Goal: Task Accomplishment & Management: Complete application form

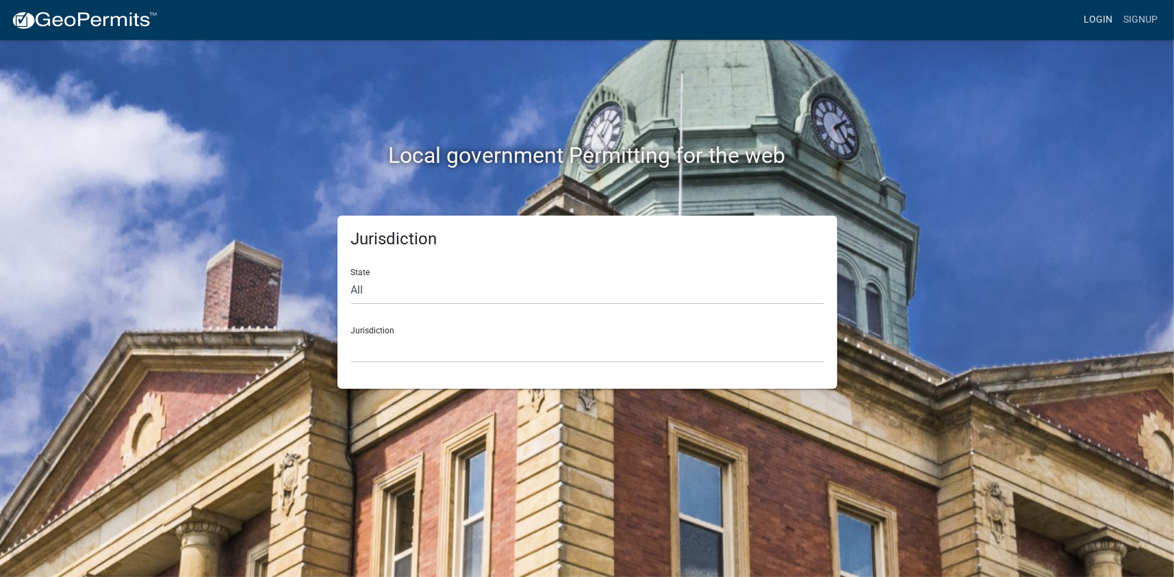
click at [1087, 12] on link "Login" at bounding box center [1098, 20] width 40 height 26
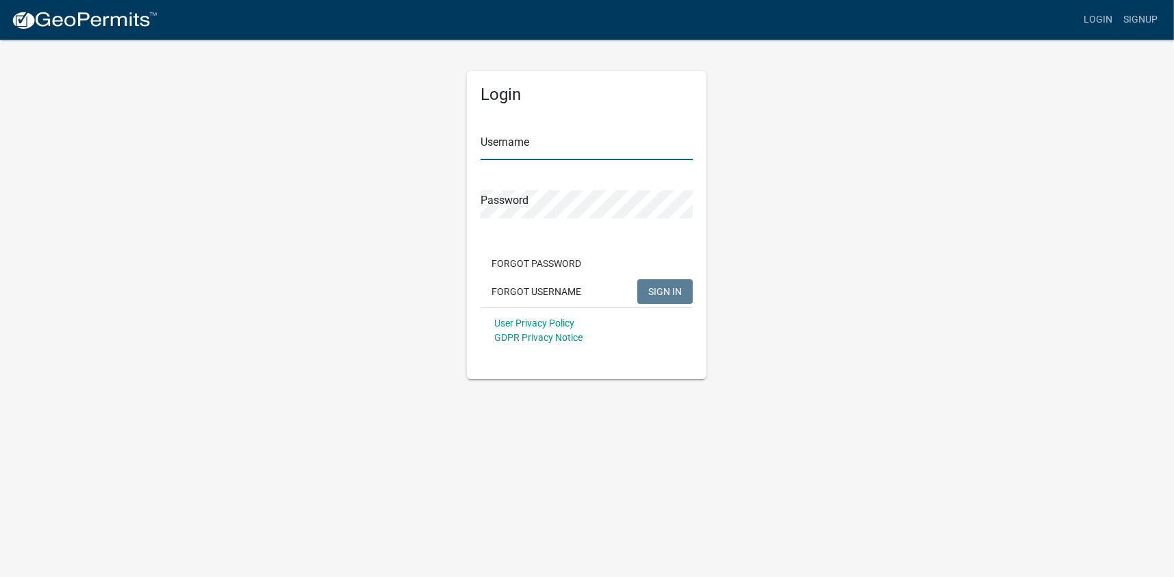
type input "Cpatterson1"
click at [654, 293] on span "SIGN IN" at bounding box center [665, 290] width 34 height 11
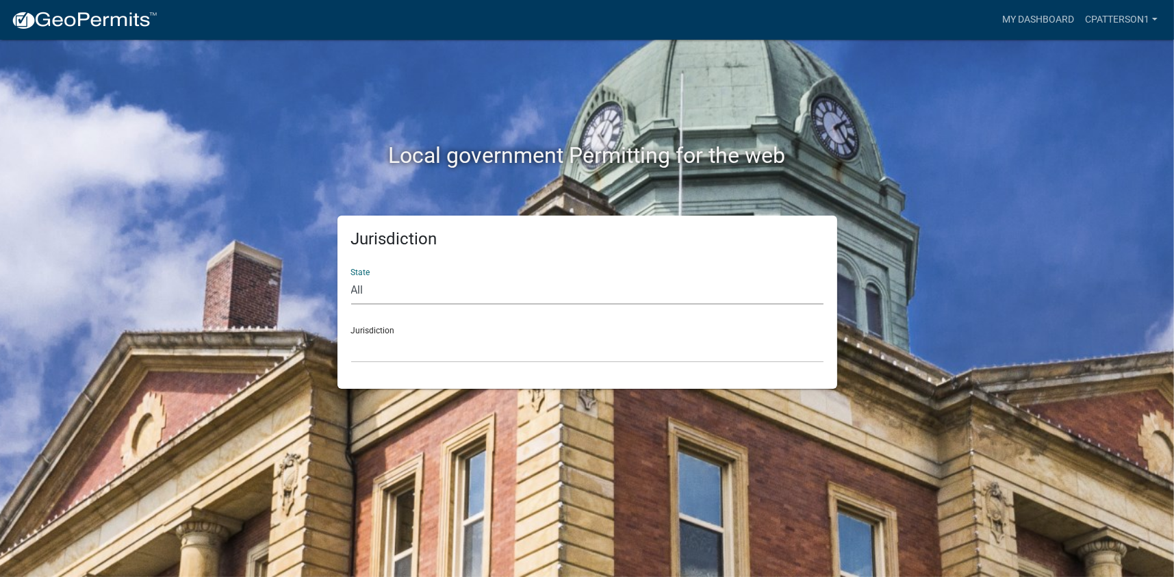
drag, startPoint x: 376, startPoint y: 293, endPoint x: 373, endPoint y: 300, distance: 8.0
click at [376, 293] on select "All [US_STATE] [US_STATE] [US_STATE] [US_STATE] [US_STATE] [US_STATE] [US_STATE…" at bounding box center [587, 291] width 472 height 28
select select "[US_STATE]"
click at [351, 277] on select "All [US_STATE] [US_STATE] [US_STATE] [US_STATE] [US_STATE] [US_STATE] [US_STATE…" at bounding box center [587, 291] width 472 height 28
click at [376, 350] on select "[GEOGRAPHIC_DATA], [US_STATE][PERSON_NAME][GEOGRAPHIC_DATA], [US_STATE][PERSON_…" at bounding box center [587, 349] width 472 height 28
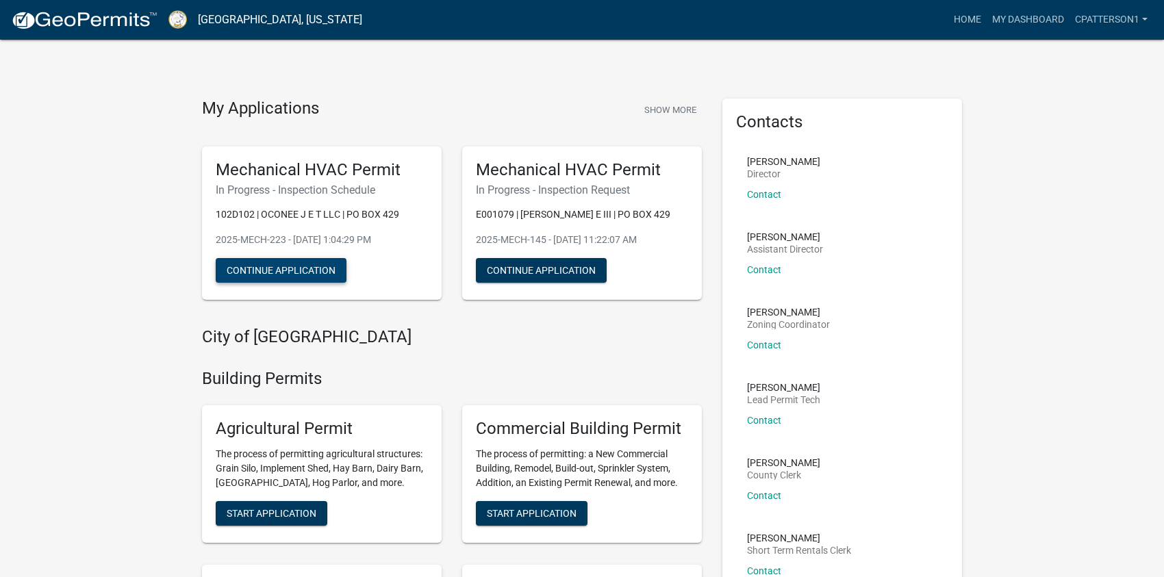
click at [286, 267] on button "Continue Application" at bounding box center [281, 270] width 131 height 25
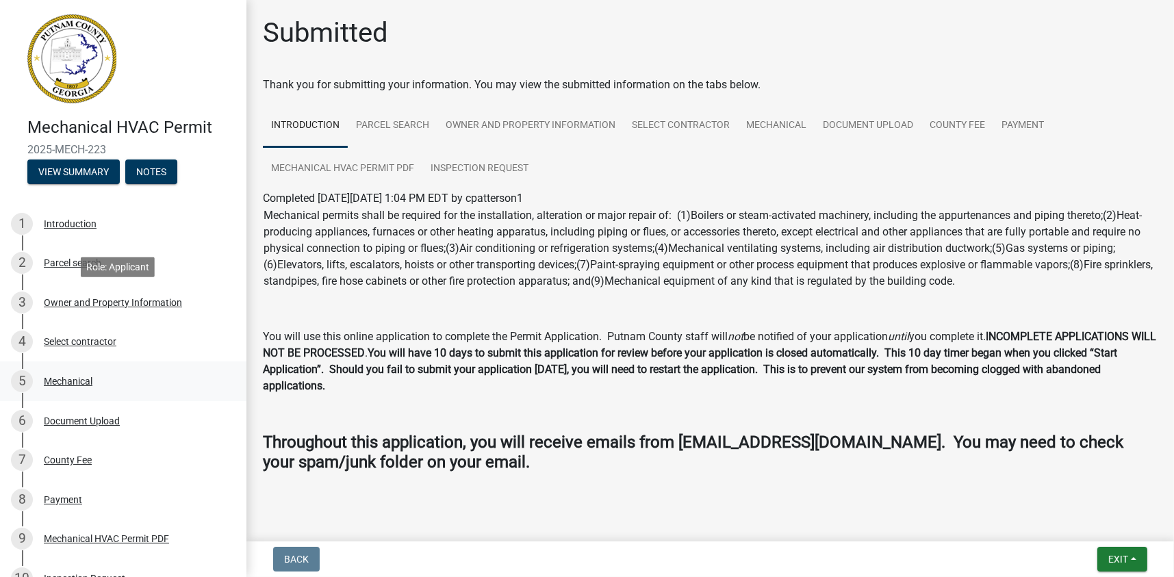
scroll to position [182, 0]
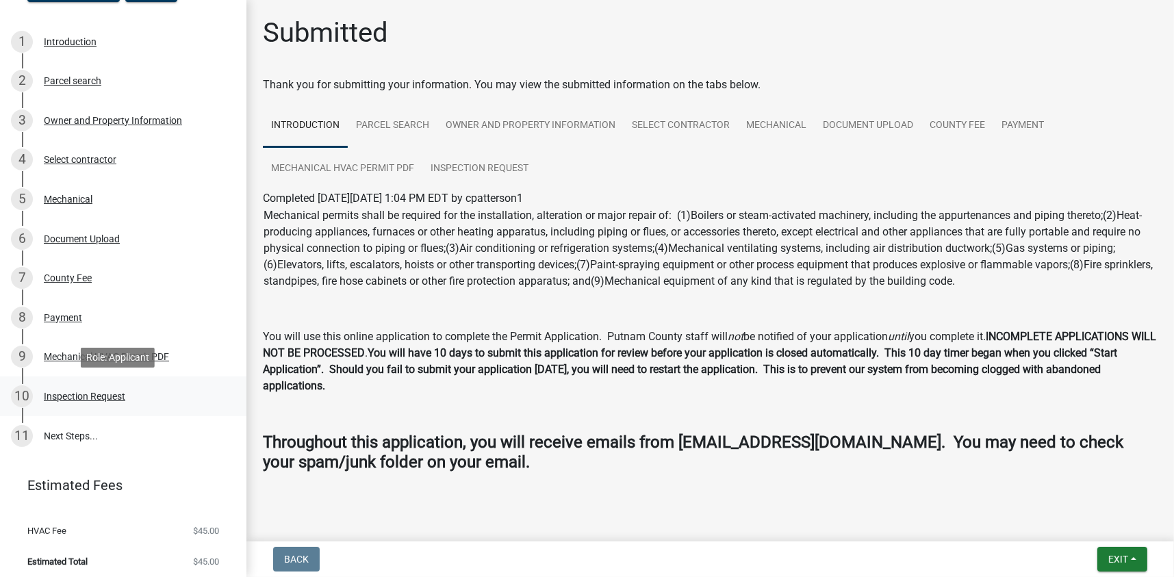
click at [91, 393] on div "Inspection Request" at bounding box center [84, 396] width 81 height 10
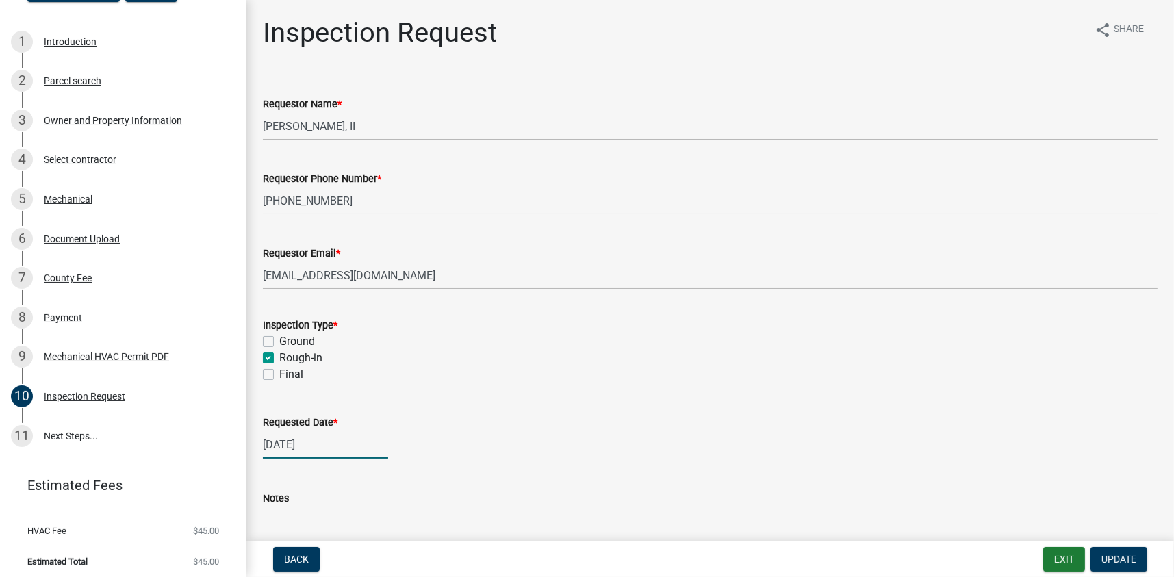
click at [342, 441] on div "[DATE]" at bounding box center [325, 444] width 125 height 28
select select "9"
select select "2025"
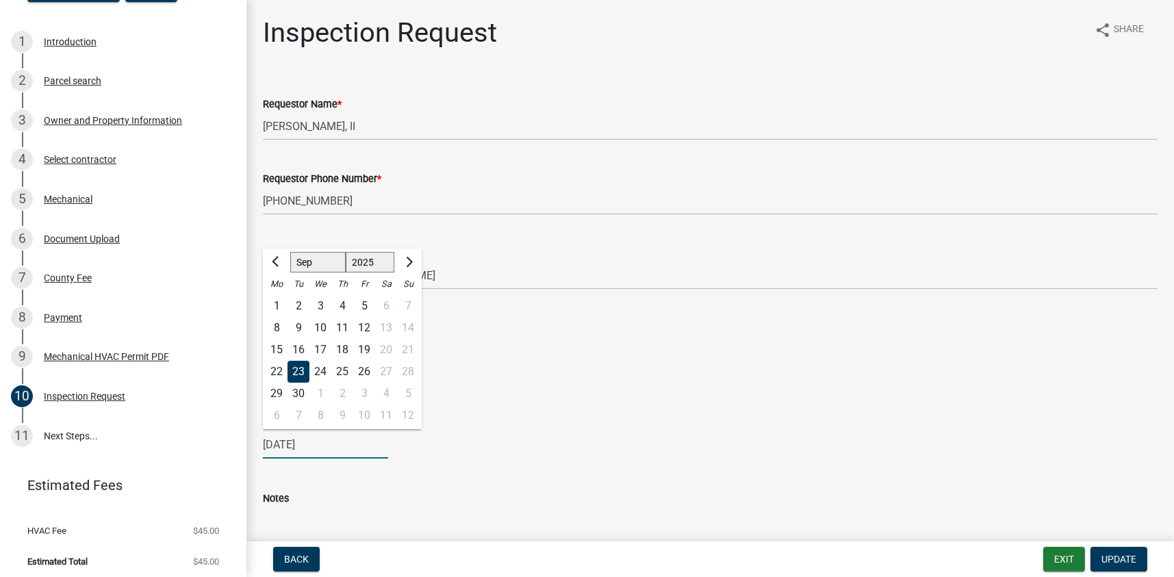
drag, startPoint x: 336, startPoint y: 444, endPoint x: 244, endPoint y: 442, distance: 91.7
click at [244, 443] on div "Mechanical HVAC Permit 2025-MECH-223 View Summary Notes 1 Introduction 2 Parcel…" at bounding box center [587, 288] width 1174 height 577
click at [582, 454] on div "[PERSON_NAME] Feb Mar Apr [PERSON_NAME][DATE] Oct Nov [DATE] 1526 1527 1528 152…" at bounding box center [710, 444] width 895 height 28
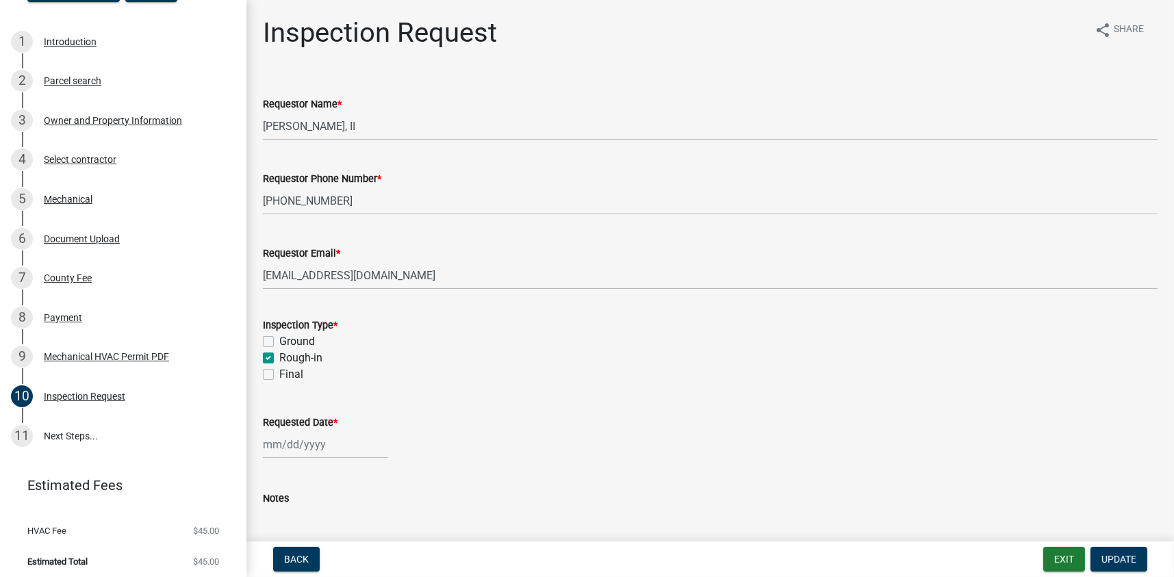
click at [279, 355] on label "Rough-in" at bounding box center [300, 358] width 43 height 16
click at [279, 355] on input "Rough-in" at bounding box center [283, 354] width 9 height 9
checkbox input "false"
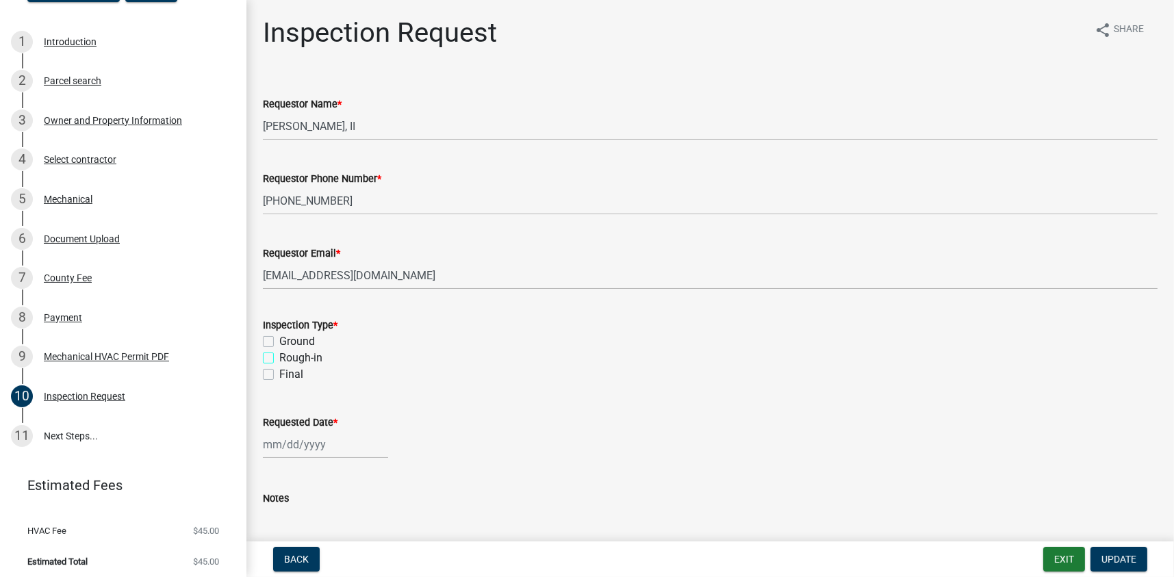
checkbox input "false"
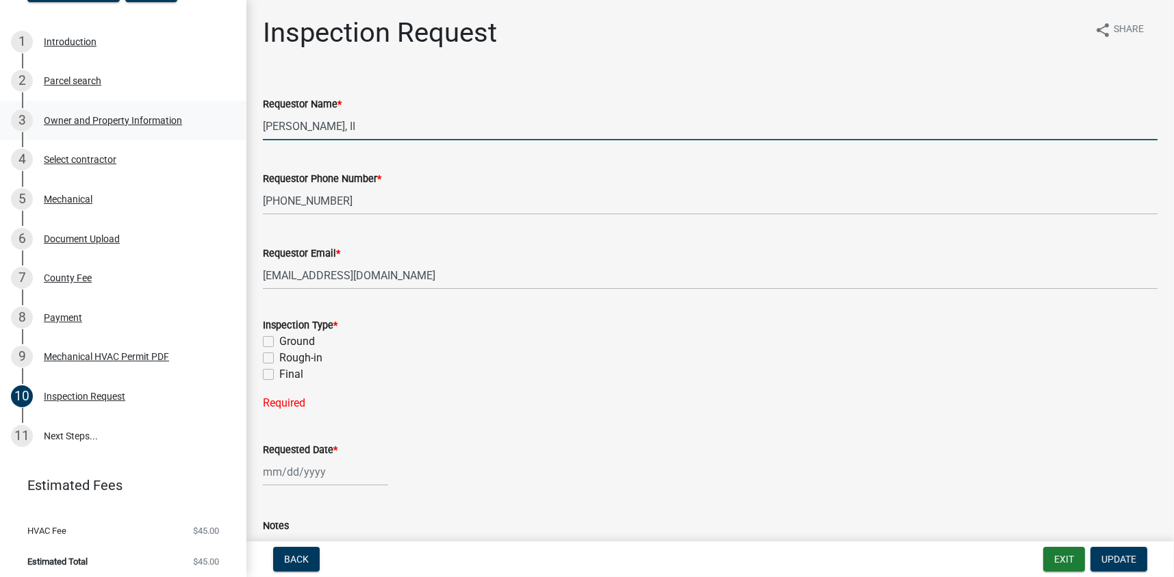
drag, startPoint x: 379, startPoint y: 126, endPoint x: 232, endPoint y: 135, distance: 147.4
click at [233, 135] on div "Mechanical HVAC Permit 2025-MECH-223 View Summary Notes 1 Introduction 2 Parcel…" at bounding box center [587, 288] width 1174 height 577
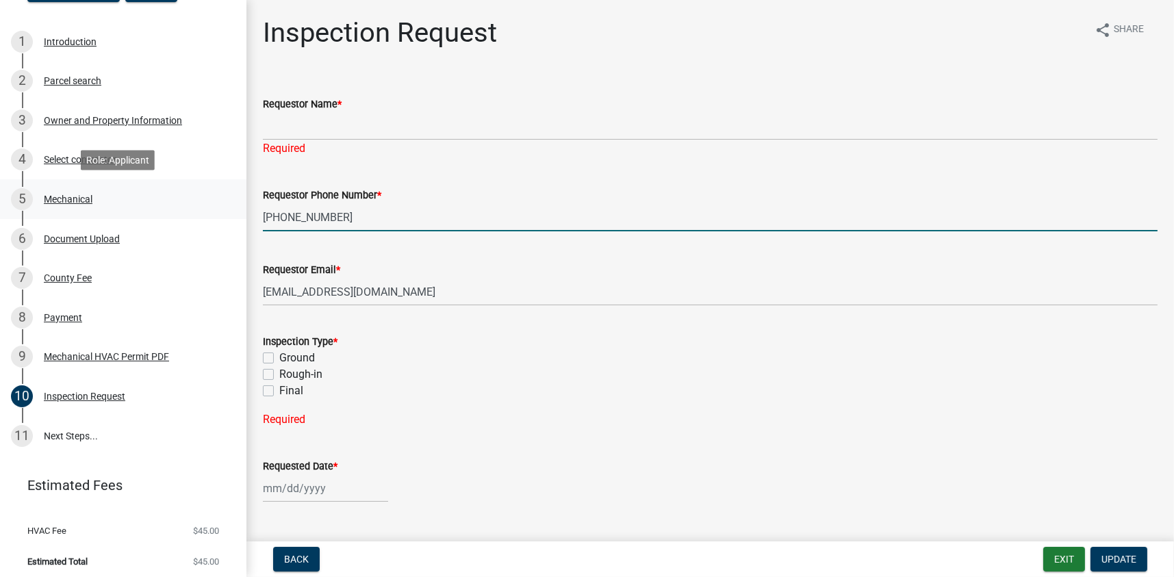
drag, startPoint x: 333, startPoint y: 194, endPoint x: 228, endPoint y: 200, distance: 105.5
click at [228, 200] on div "Mechanical HVAC Permit 2025-MECH-223 View Summary Notes 1 Introduction 2 Parcel…" at bounding box center [587, 288] width 1174 height 577
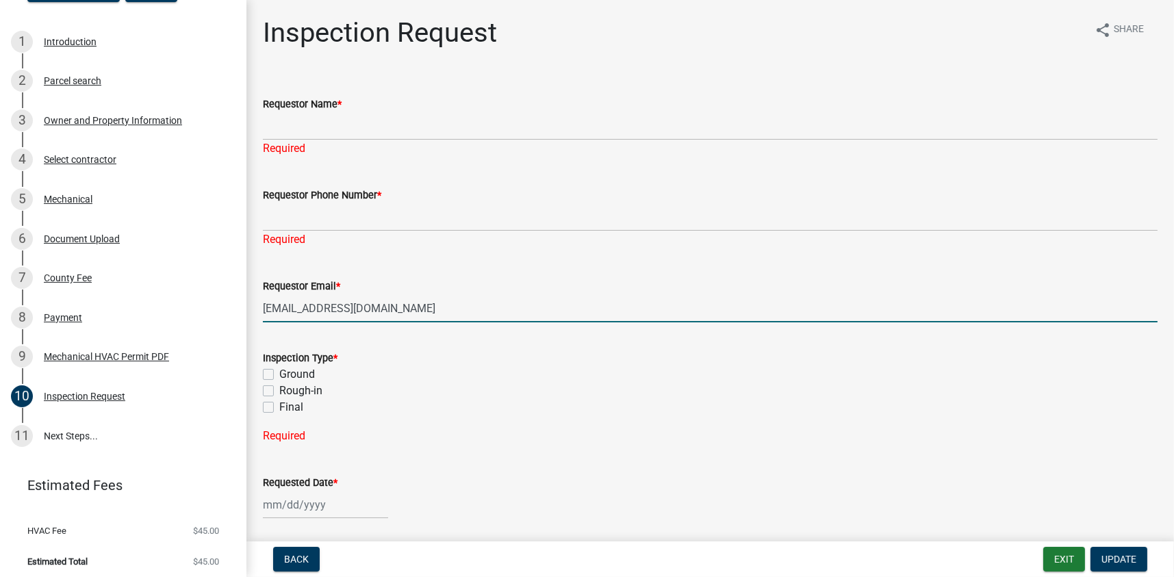
drag, startPoint x: 387, startPoint y: 284, endPoint x: 253, endPoint y: 283, distance: 134.2
click at [253, 283] on div "Requestor Email * [EMAIL_ADDRESS][DOMAIN_NAME]" at bounding box center [710, 291] width 915 height 64
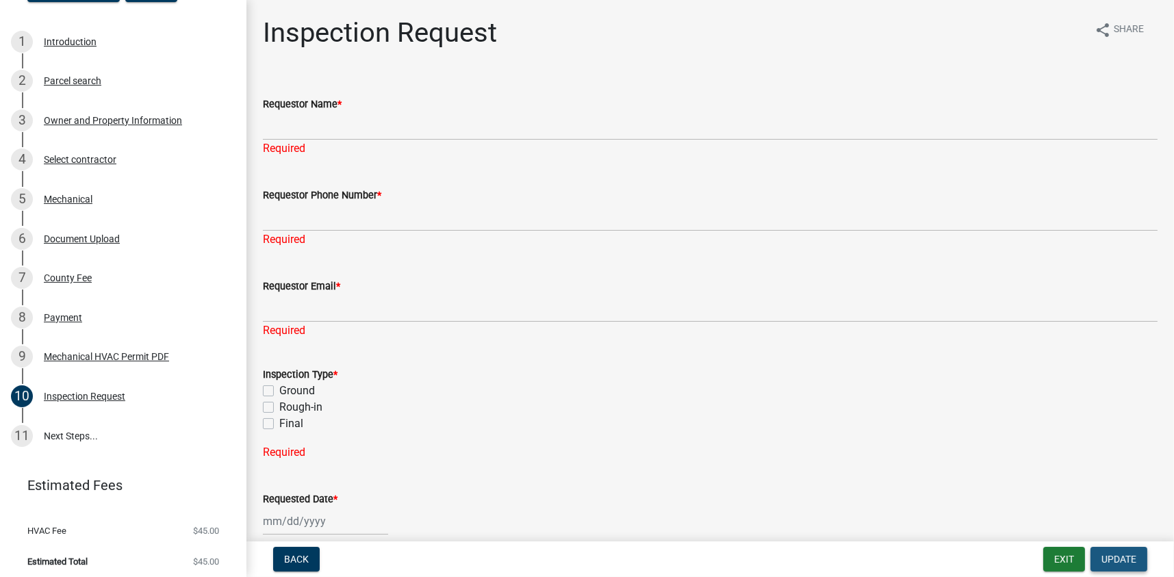
click at [1113, 565] on button "Update" at bounding box center [1118, 559] width 57 height 25
click at [77, 353] on div "Mechanical HVAC Permit PDF" at bounding box center [106, 357] width 125 height 10
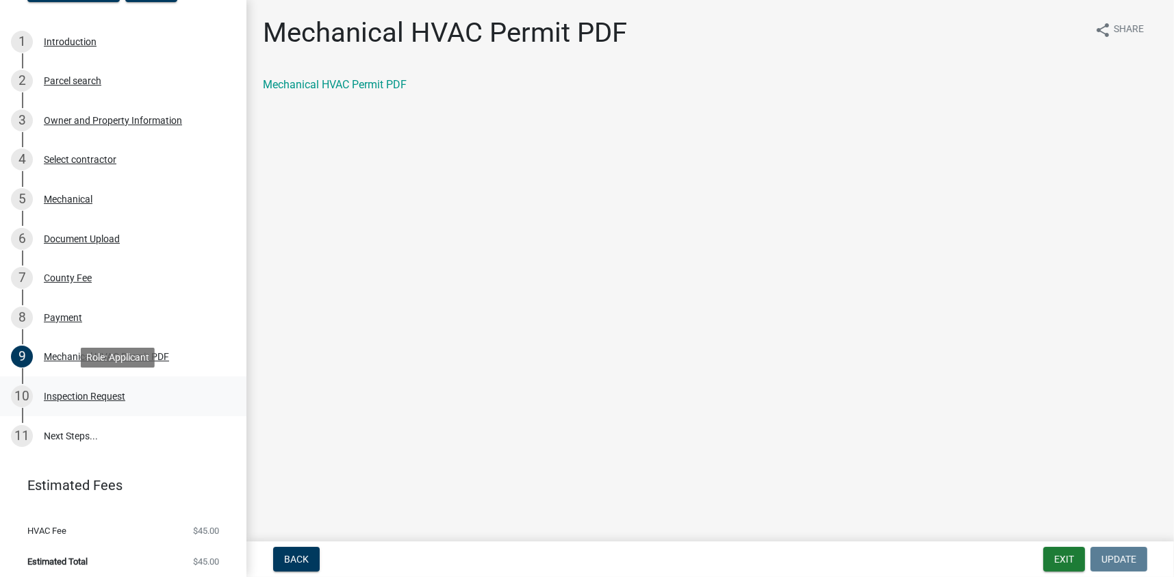
click at [71, 398] on div "Inspection Request" at bounding box center [84, 396] width 81 height 10
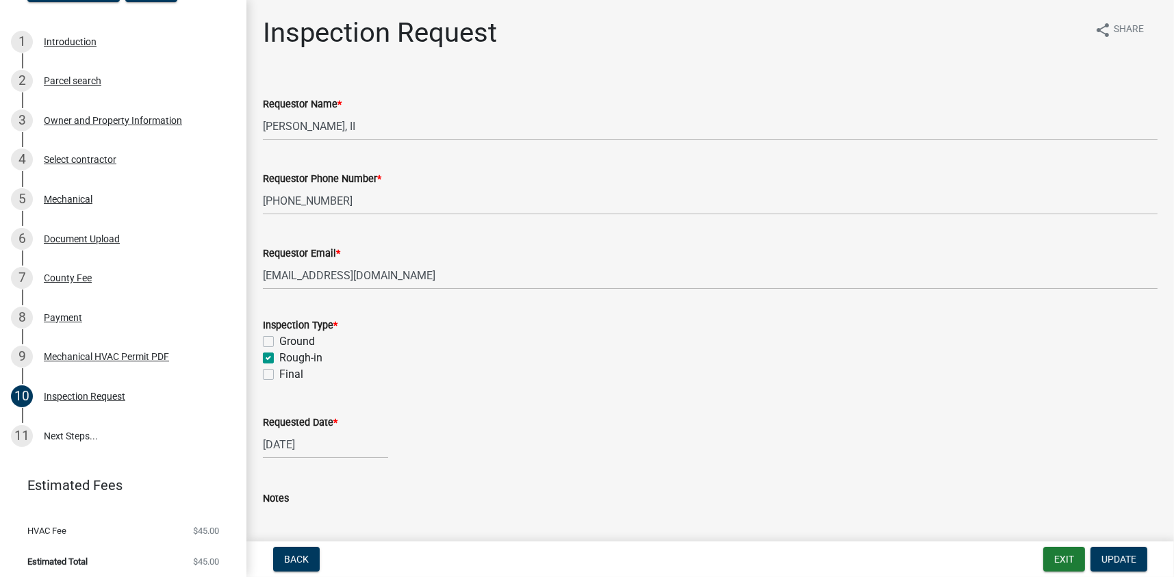
select select "9"
select select "2025"
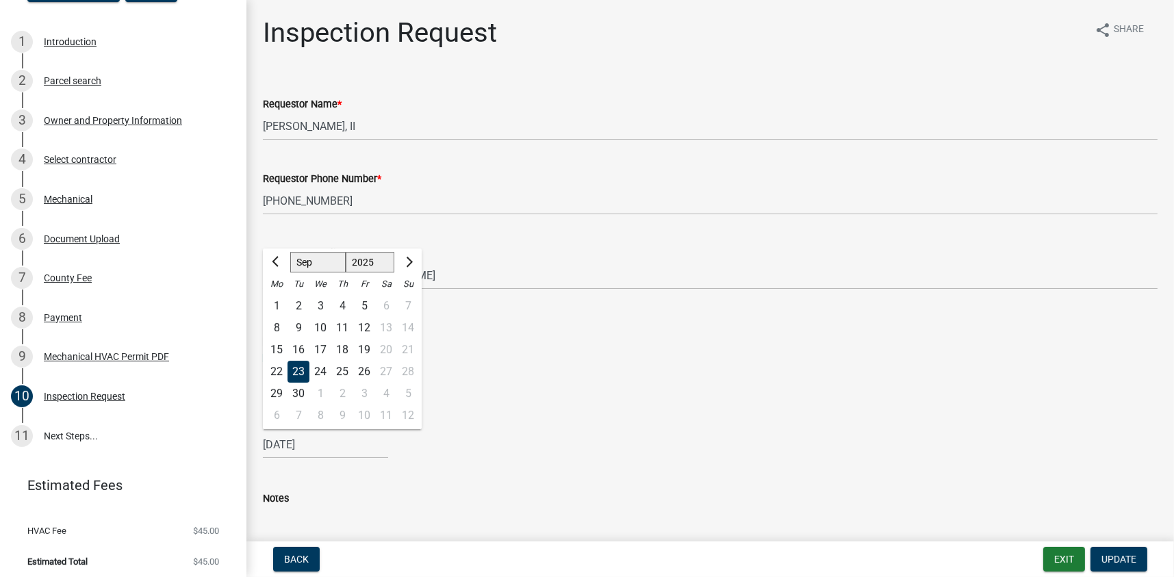
drag, startPoint x: 333, startPoint y: 448, endPoint x: 249, endPoint y: 454, distance: 83.7
click at [249, 454] on div "Inspection Request share Share Requestor Name * [PERSON_NAME], II Requestor Pho…" at bounding box center [709, 305] width 927 height 578
drag, startPoint x: 347, startPoint y: 446, endPoint x: 250, endPoint y: 456, distance: 97.0
click at [250, 456] on div "Inspection Request share Share Requestor Name * [PERSON_NAME], II Requestor Pho…" at bounding box center [709, 305] width 927 height 578
click at [656, 430] on div "[PERSON_NAME] Feb Mar Apr [PERSON_NAME][DATE] Oct Nov [DATE] 1526 1527 1528 152…" at bounding box center [710, 444] width 895 height 28
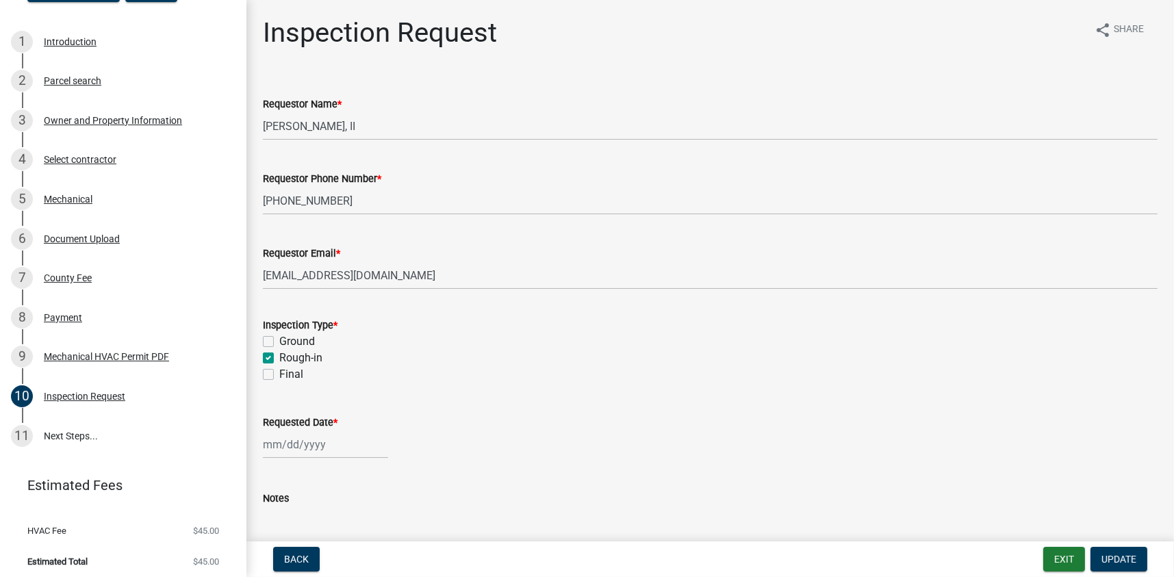
click at [279, 357] on label "Rough-in" at bounding box center [300, 358] width 43 height 16
click at [279, 357] on input "Rough-in" at bounding box center [283, 354] width 9 height 9
checkbox input "false"
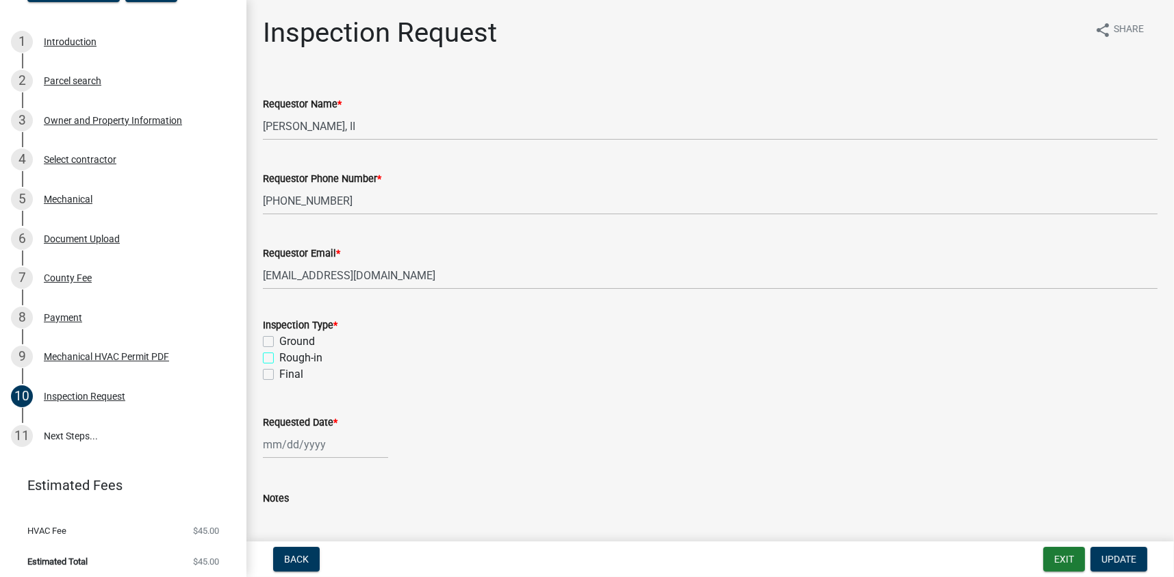
checkbox input "false"
click at [1120, 562] on span "Update" at bounding box center [1118, 559] width 35 height 11
click at [1055, 558] on button "Exit" at bounding box center [1064, 559] width 42 height 25
